Goal: Task Accomplishment & Management: Use online tool/utility

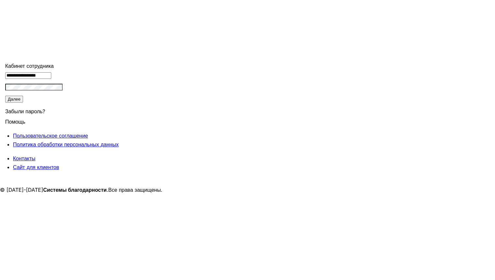
type input "******"
click at [106, 16] on img at bounding box center [99, 8] width 16 height 16
click at [99, 18] on icon at bounding box center [95, 21] width 6 height 6
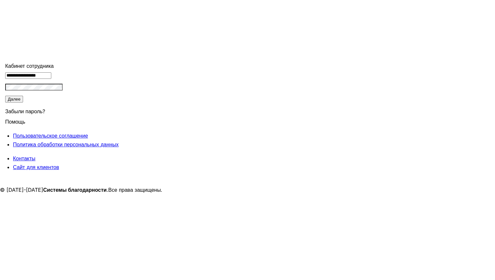
click at [101, 20] on icon at bounding box center [96, 21] width 10 height 10
click at [99, 18] on icon at bounding box center [95, 21] width 6 height 6
click at [376, 46] on div "Вывести" at bounding box center [248, 53] width 314 height 14
click at [108, 60] on svg-icon at bounding box center [104, 63] width 7 height 6
click at [108, 59] on icon at bounding box center [104, 62] width 7 height 6
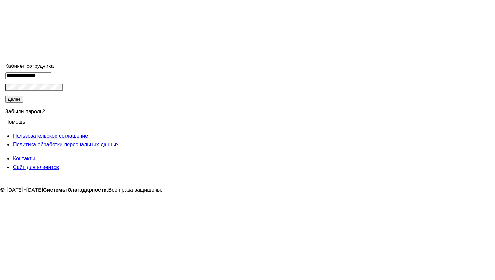
click at [105, 41] on div "0 ₽" at bounding box center [248, 41] width 314 height 9
